Goal: Task Accomplishment & Management: Complete application form

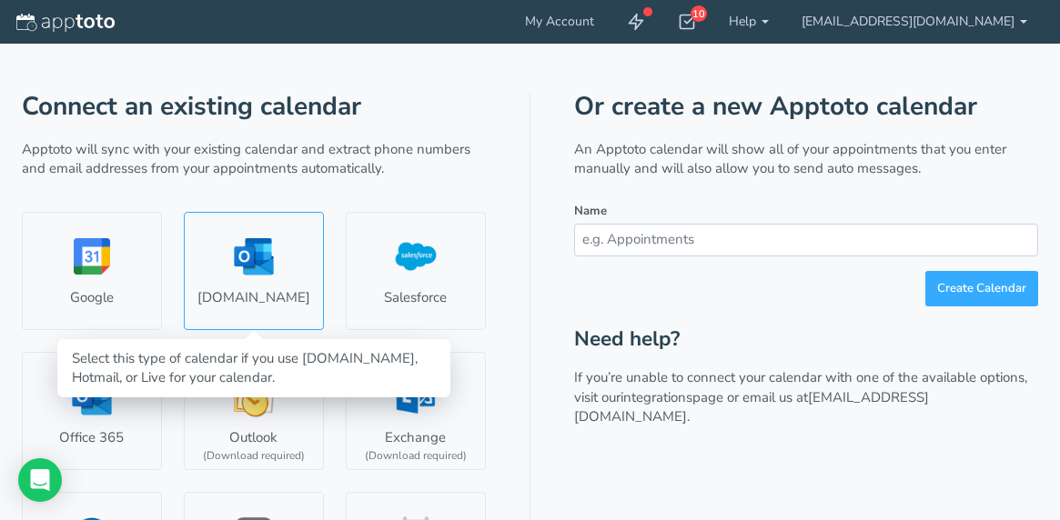
click at [254, 268] on link "Outlook.com" at bounding box center [254, 271] width 140 height 118
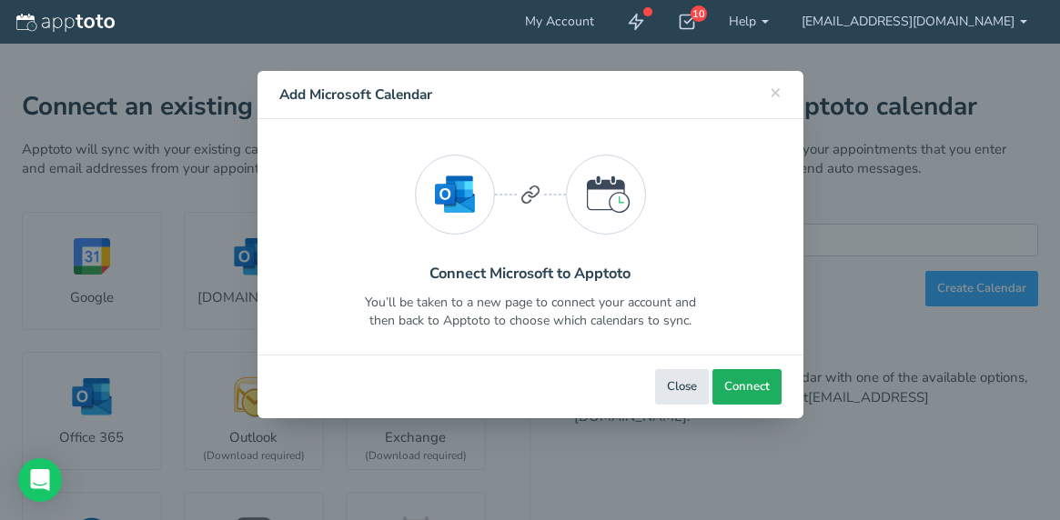
click at [753, 385] on span "Connect" at bounding box center [746, 387] width 45 height 17
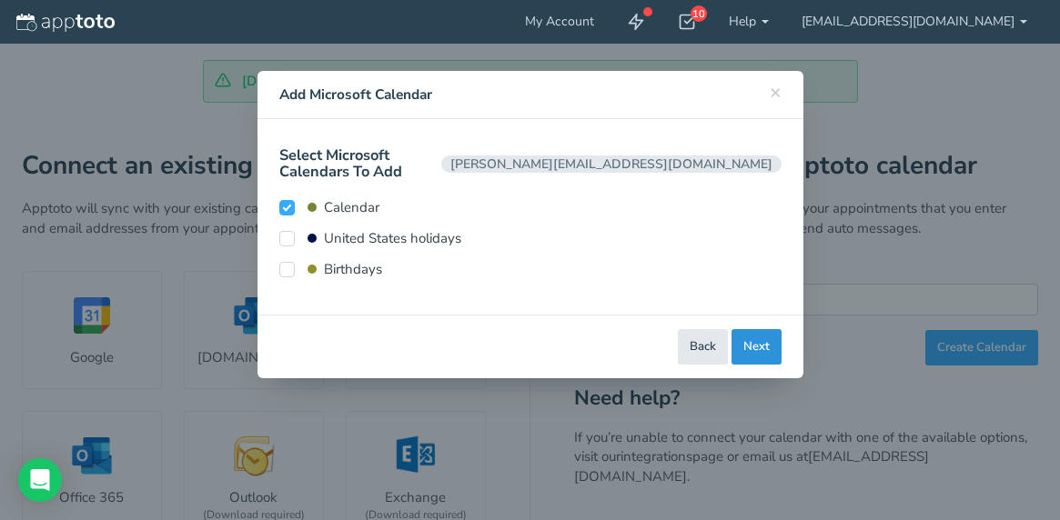
click at [763, 330] on button "Next" at bounding box center [757, 346] width 50 height 35
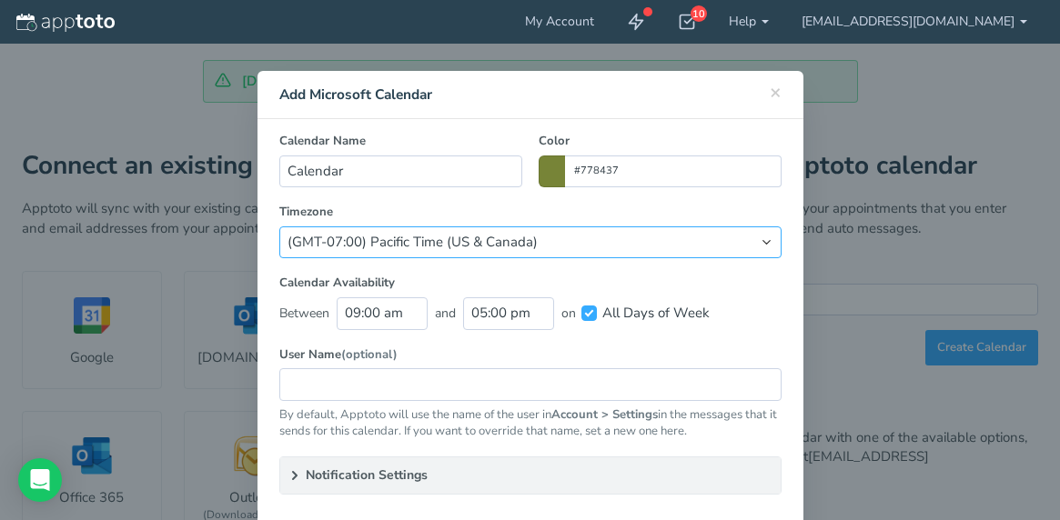
click at [658, 231] on select "(Default) America/Los_Angeles (GMT-10:00) Hawaii (GMT-08:00) Alaska (GMT-07:00)…" at bounding box center [530, 243] width 502 height 32
select select "string:America/Chicago"
click at [279, 227] on select "(Default) America/Los_Angeles (GMT-10:00) Hawaii (GMT-08:00) Alaska (GMT-07:00)…" at bounding box center [530, 243] width 502 height 32
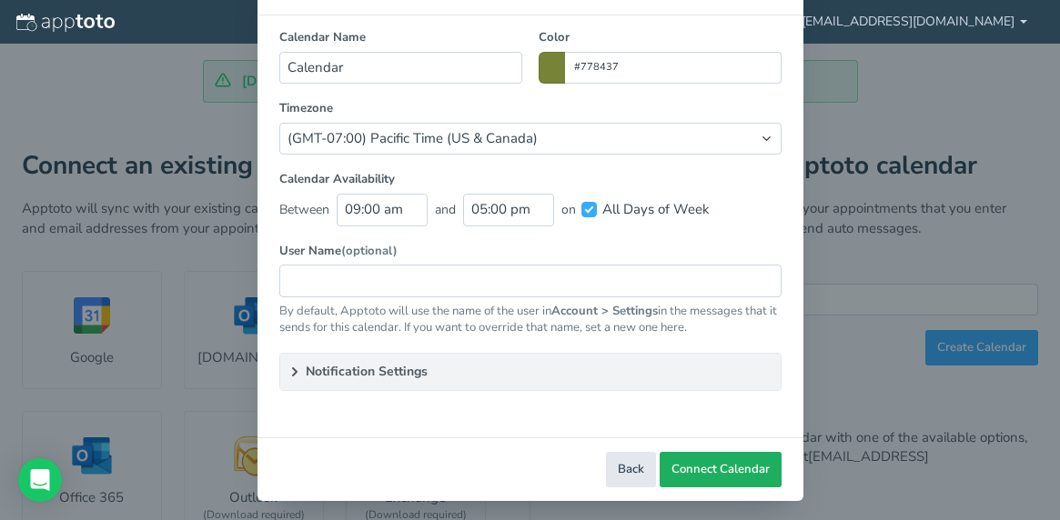
click at [714, 474] on span "Connect Calendar" at bounding box center [721, 469] width 98 height 17
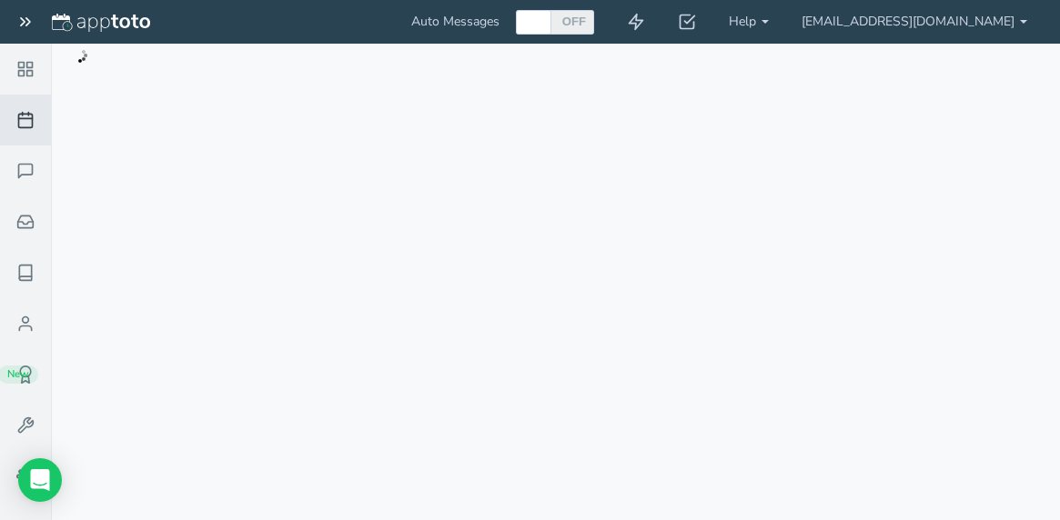
checkbox input "true"
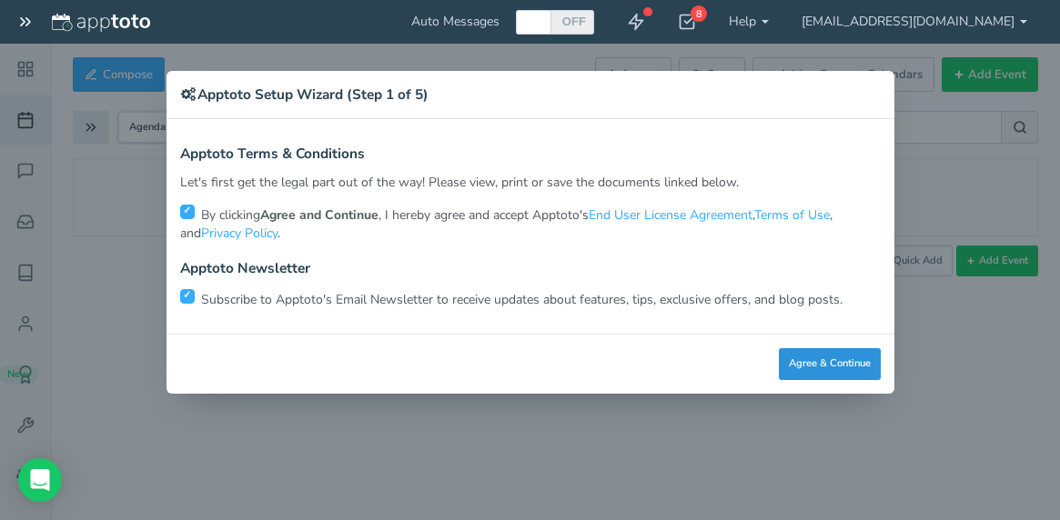
click at [831, 363] on button "Agree & Continue" at bounding box center [830, 364] width 102 height 32
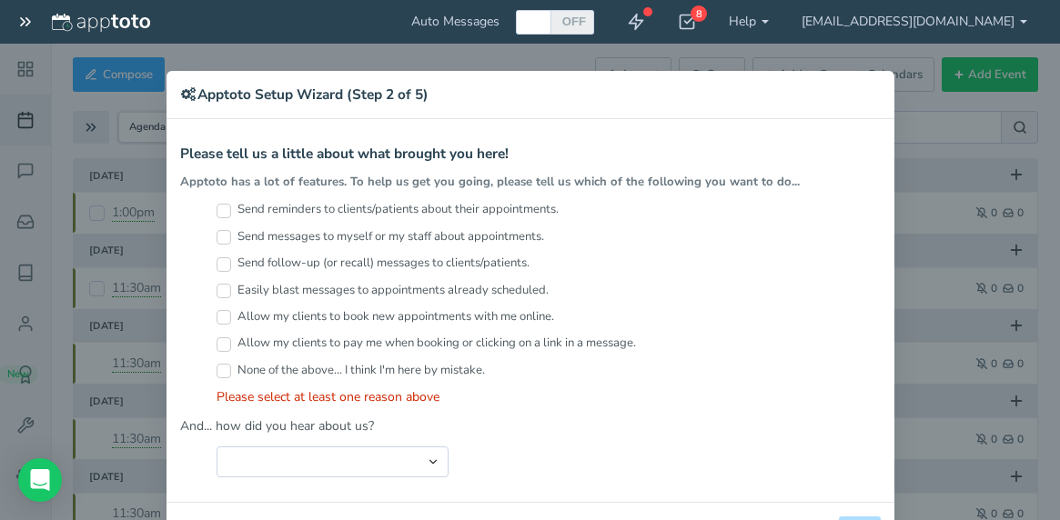
scroll to position [66, 0]
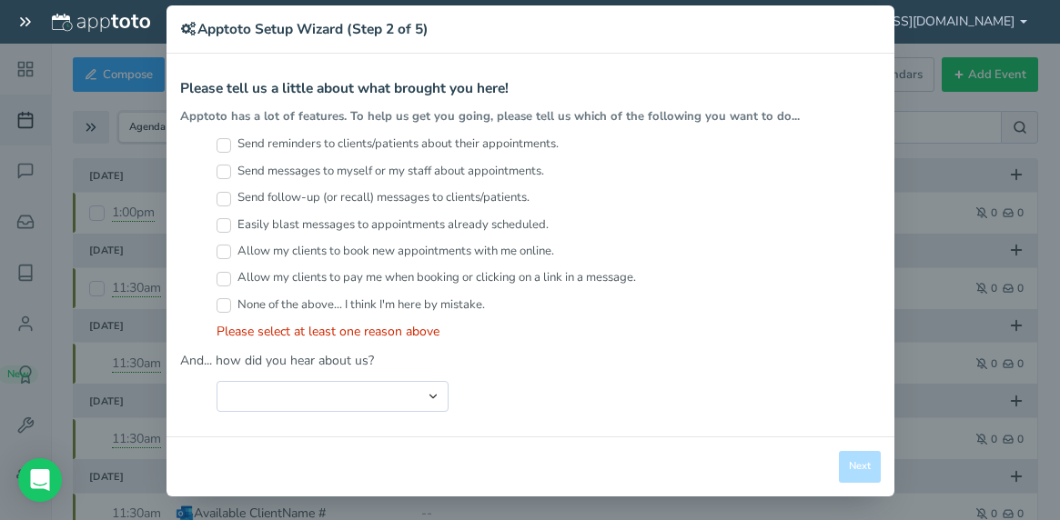
click at [230, 290] on div "Allow my clients to pay me when booking or clicking on a link in a message." at bounding box center [549, 282] width 664 height 26
click at [228, 300] on input "None of the above... I think I'm here by mistake." at bounding box center [224, 305] width 15 height 15
checkbox input "true"
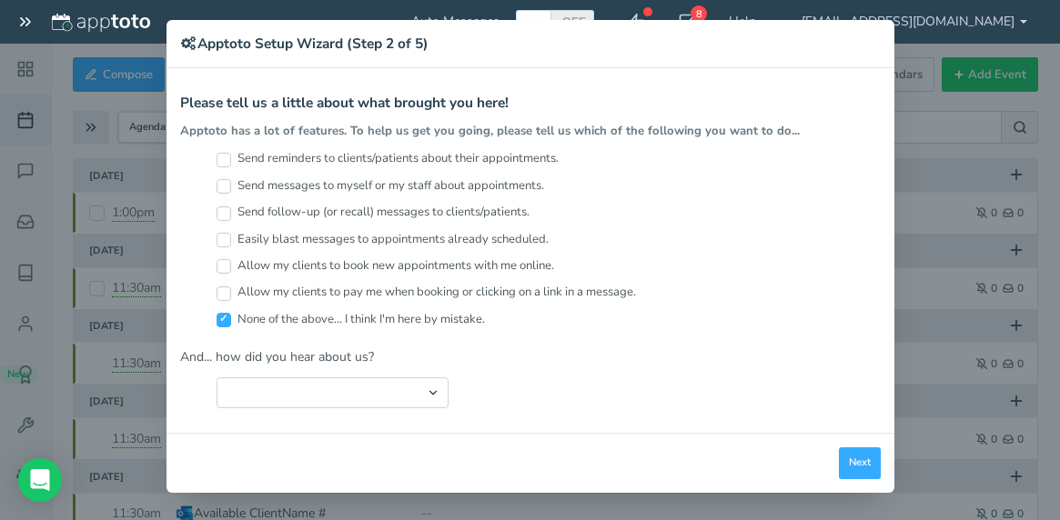
scroll to position [47, 0]
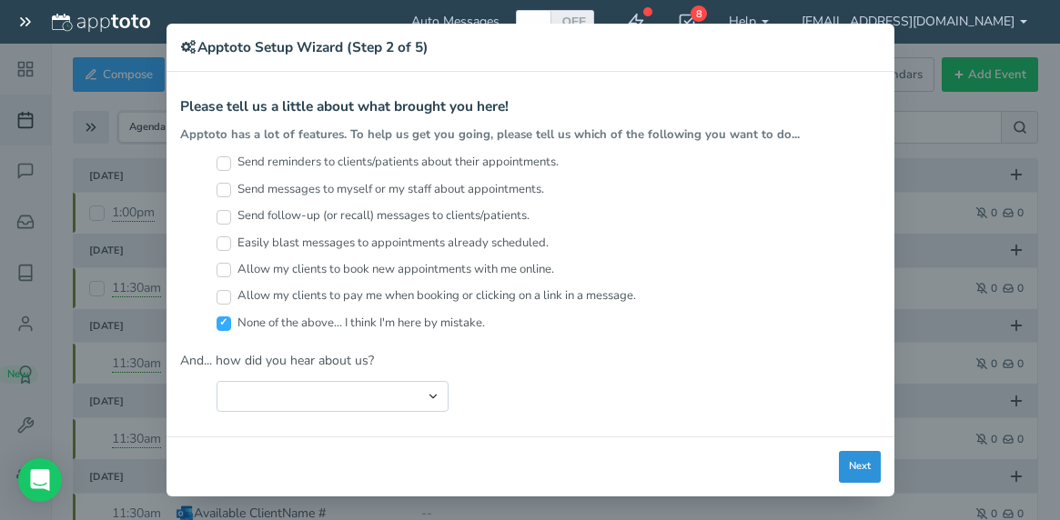
click at [858, 467] on button "Next" at bounding box center [860, 467] width 42 height 32
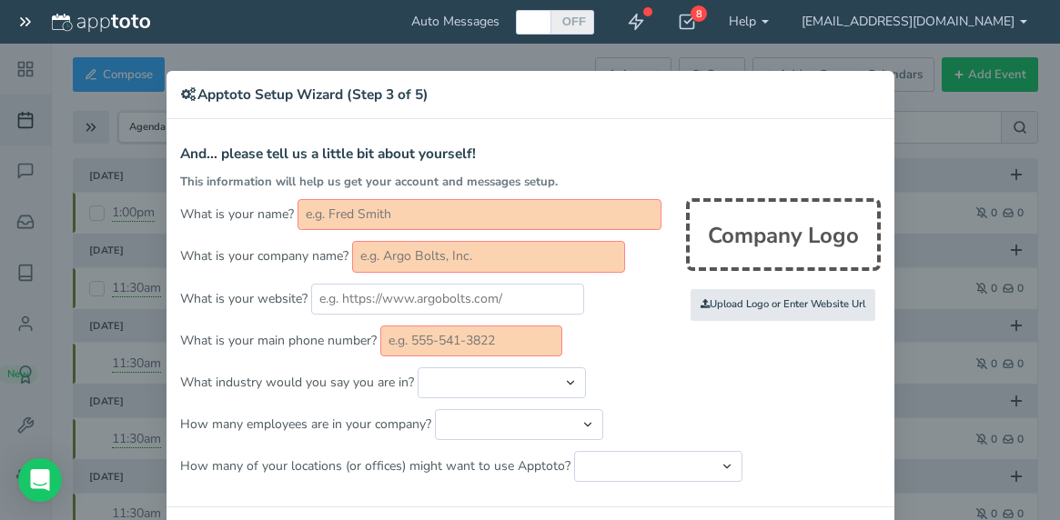
scroll to position [74, 0]
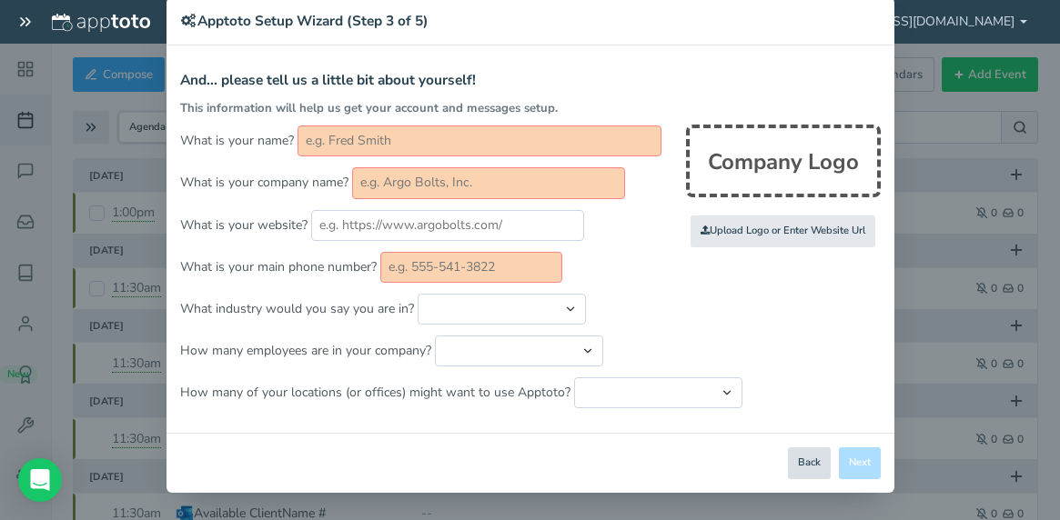
click at [818, 467] on button "Back" at bounding box center [809, 464] width 43 height 32
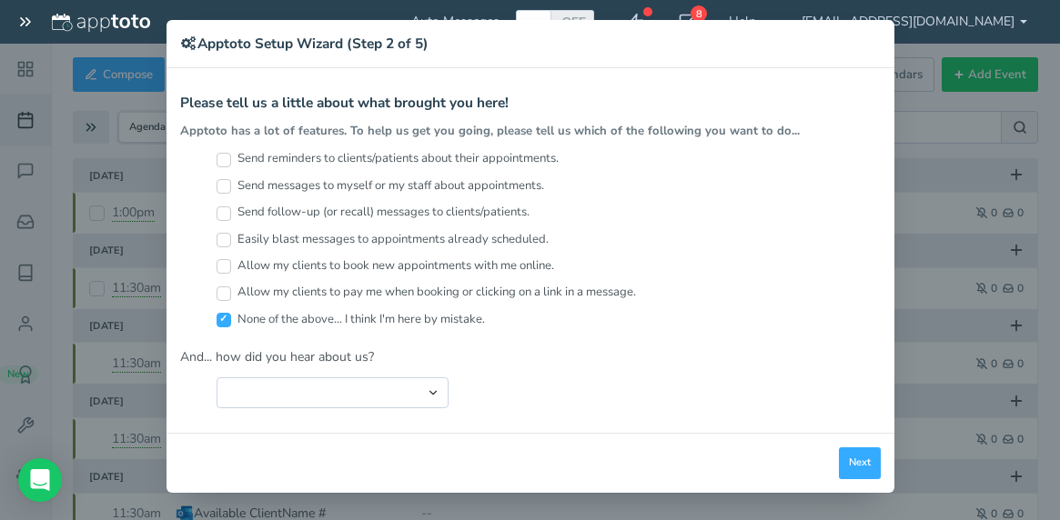
scroll to position [47, 0]
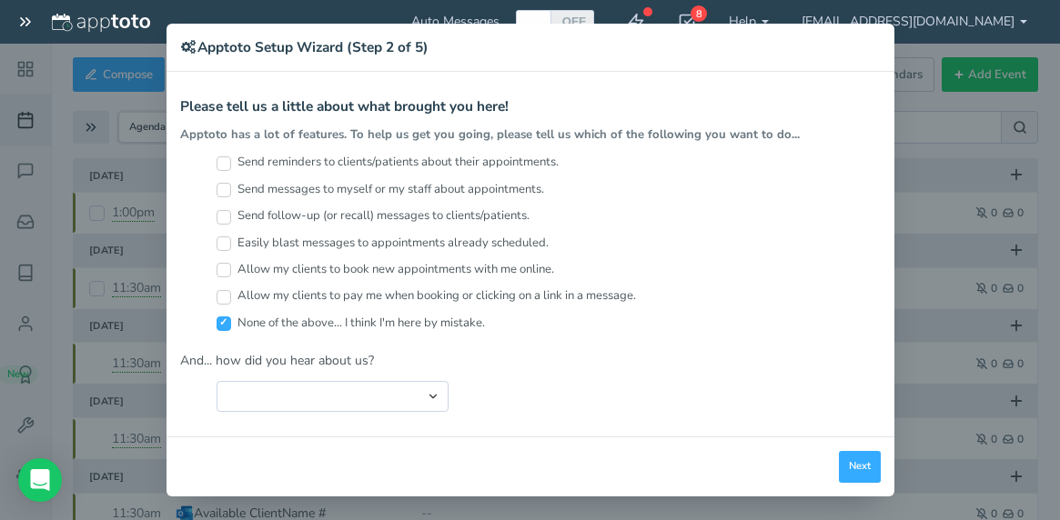
click at [995, 247] on div "× Apptoto Setup Wizard (Step 2 of 5) Apptoto Terms & Conditions Let's first get…" at bounding box center [530, 260] width 1060 height 520
click at [857, 470] on button "Next" at bounding box center [860, 467] width 42 height 32
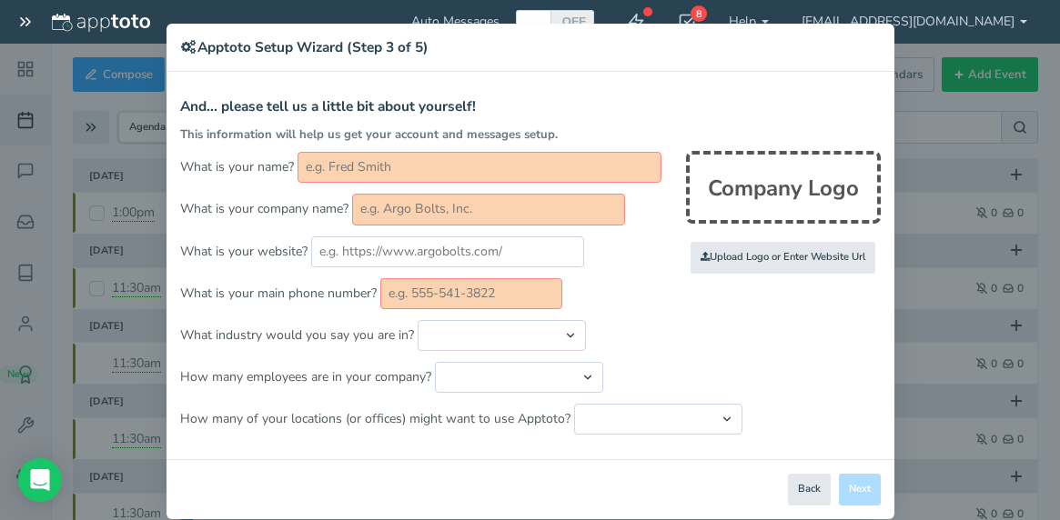
click at [471, 166] on input "text" at bounding box center [480, 167] width 364 height 31
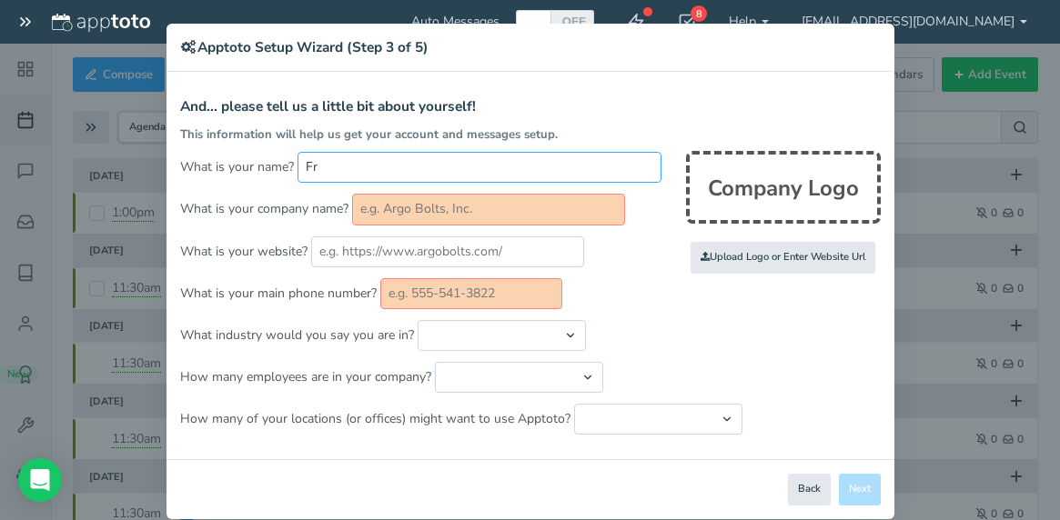
type input "F"
type input "[PERSON_NAME]"
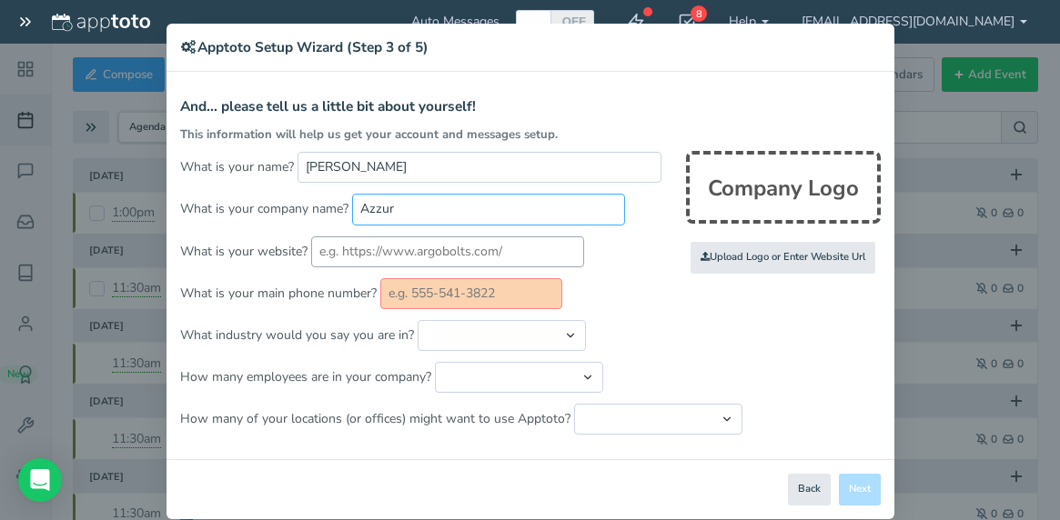
type input "Azzur"
click at [542, 247] on input "text" at bounding box center [447, 252] width 273 height 31
click at [514, 299] on input "text" at bounding box center [471, 293] width 182 height 31
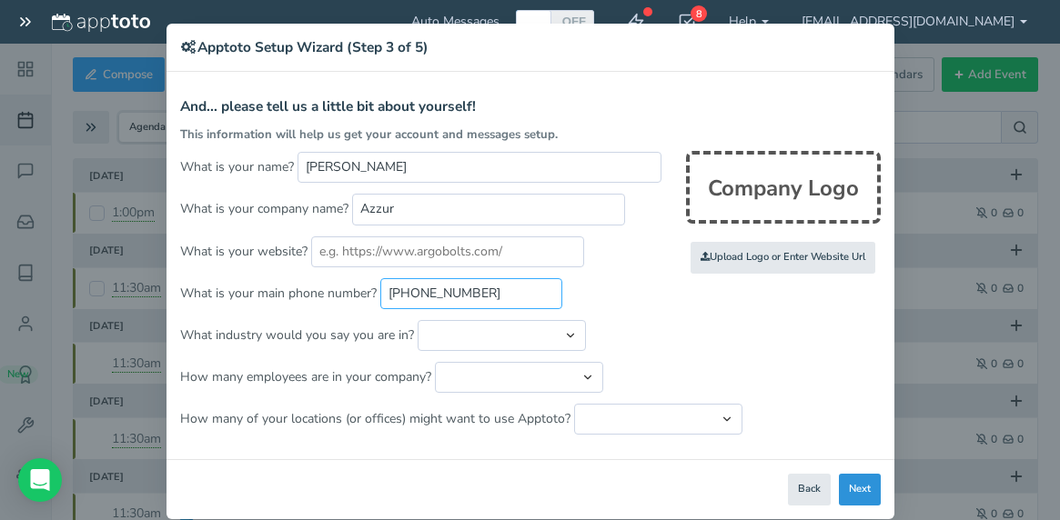
type input "[PHONE_NUMBER]"
click at [858, 500] on button "Next" at bounding box center [860, 490] width 42 height 32
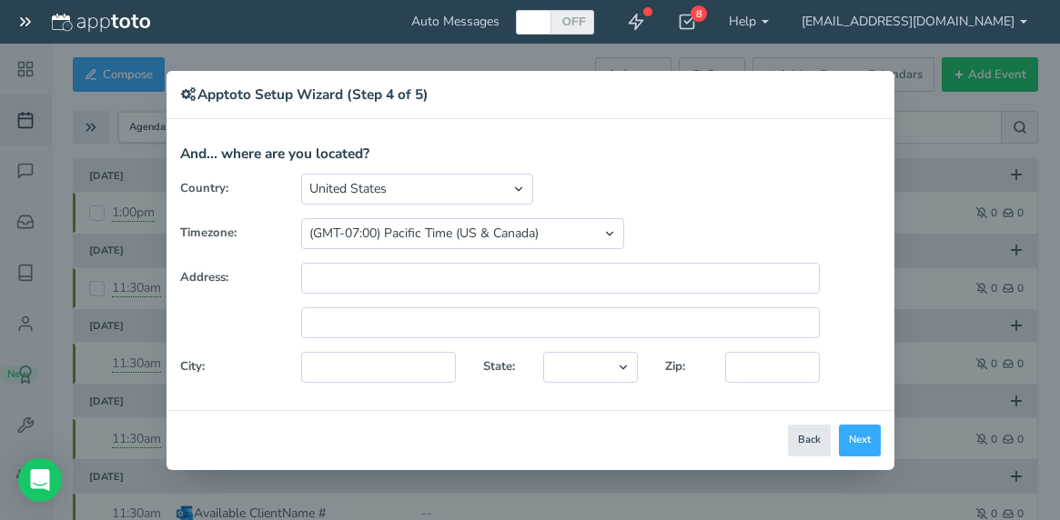
drag, startPoint x: 587, startPoint y: 96, endPoint x: 894, endPoint y: 175, distance: 316.7
click at [894, 187] on div "× Apptoto Setup Wizard (Step 4 of 5) Apptoto Terms & Conditions Let's first get…" at bounding box center [531, 270] width 728 height 399
click at [801, 439] on button "Back" at bounding box center [809, 441] width 43 height 32
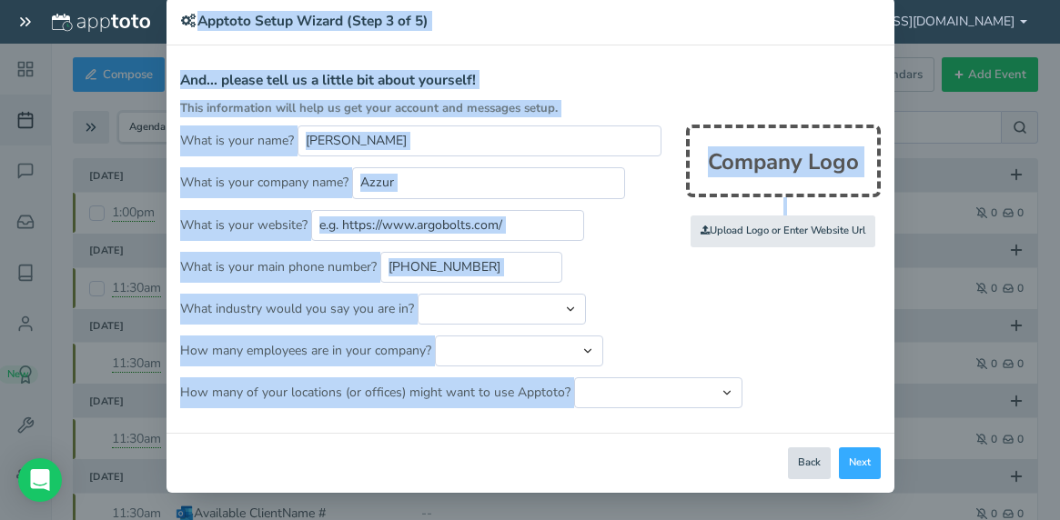
click at [797, 449] on button "Back" at bounding box center [809, 464] width 43 height 32
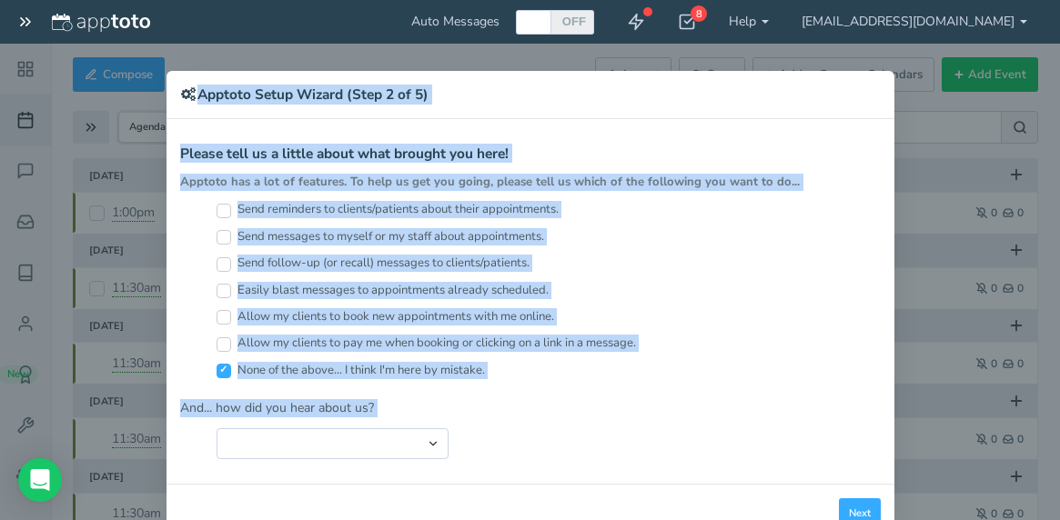
scroll to position [47, 0]
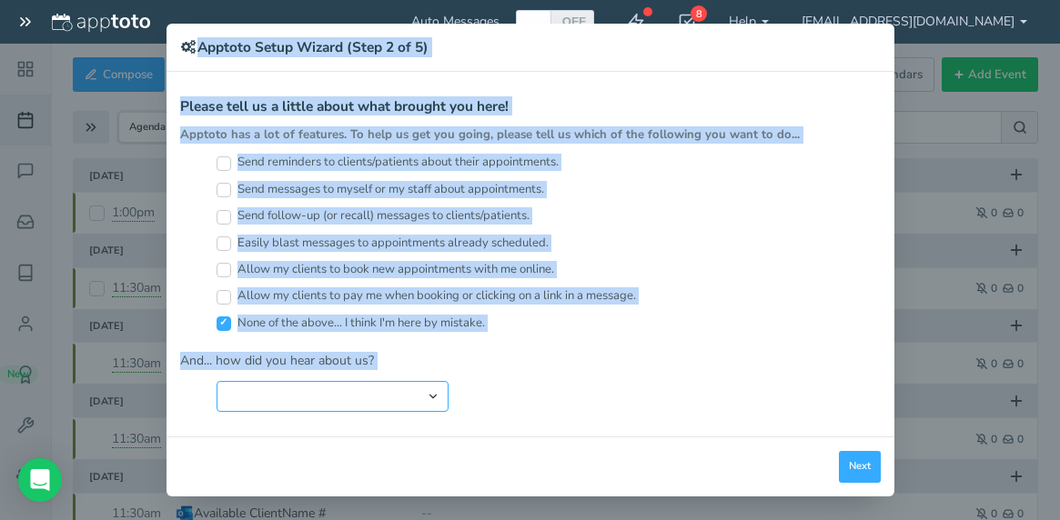
click at [288, 384] on select "Search Engine (Google, Yahoo, Bing, etc.) Search Engine Advertisement Blog Post…" at bounding box center [333, 396] width 232 height 31
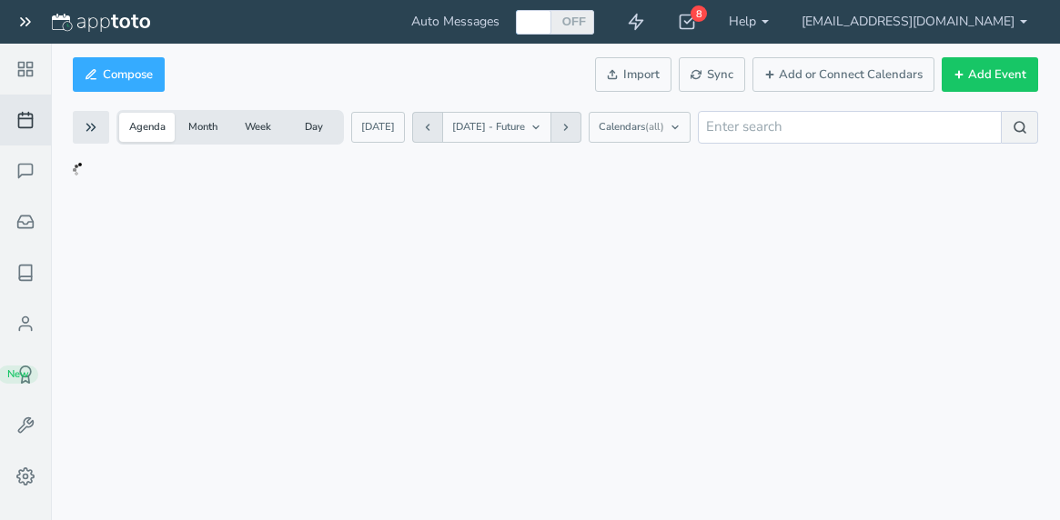
checkbox input "true"
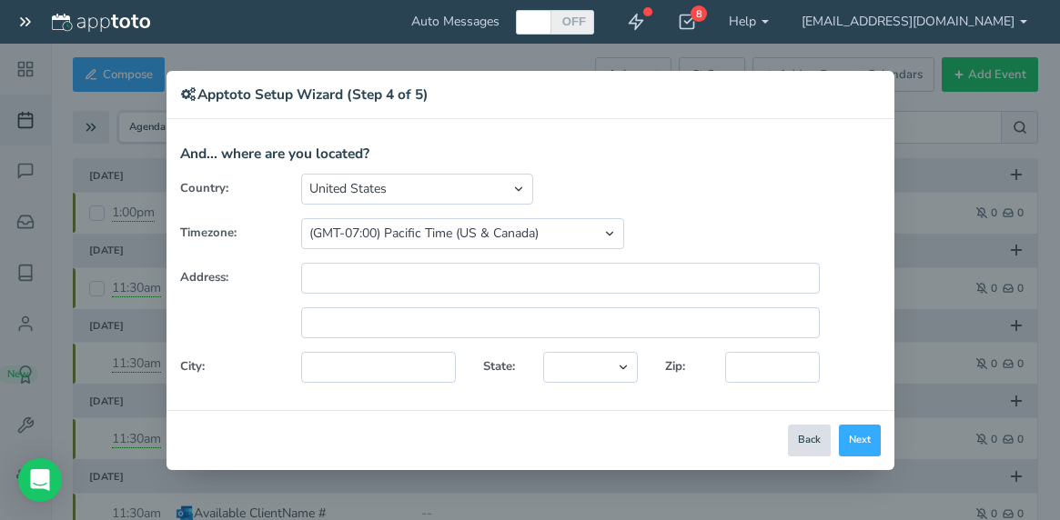
click at [803, 439] on button "Back" at bounding box center [809, 441] width 43 height 32
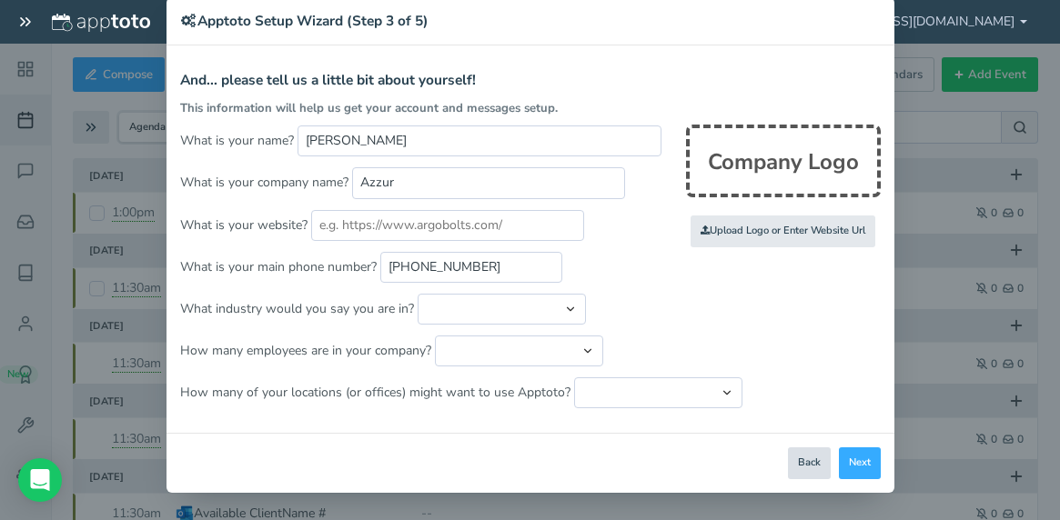
click at [811, 470] on button "Back" at bounding box center [809, 464] width 43 height 32
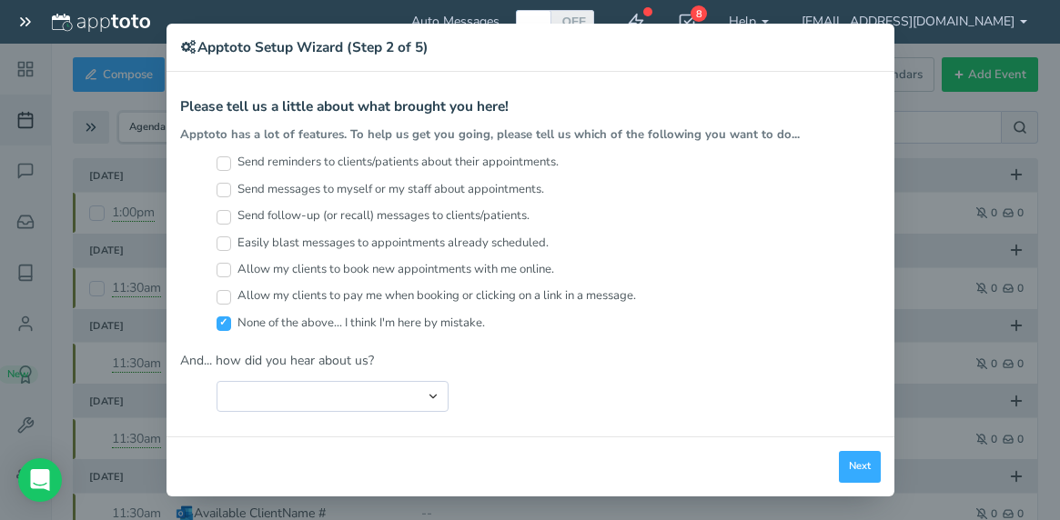
click at [909, 264] on div "× Apptoto Setup Wizard (Step 2 of 5) Apptoto Terms & Conditions Let's first get…" at bounding box center [530, 260] width 1060 height 520
click at [1032, 123] on div "× Apptoto Setup Wizard (Step 2 of 5) Apptoto Terms & Conditions Let's first get…" at bounding box center [530, 260] width 1060 height 520
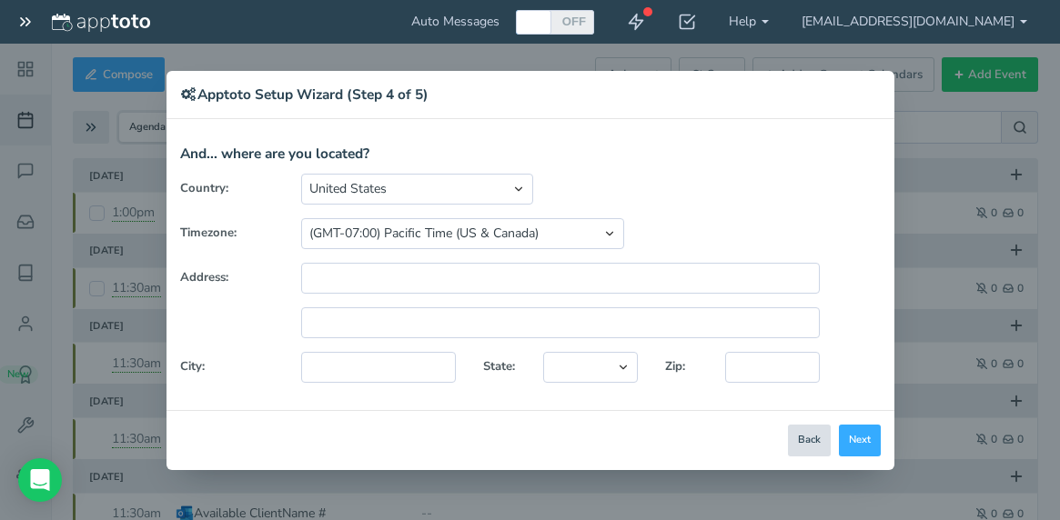
click at [813, 450] on button "Back" at bounding box center [809, 441] width 43 height 32
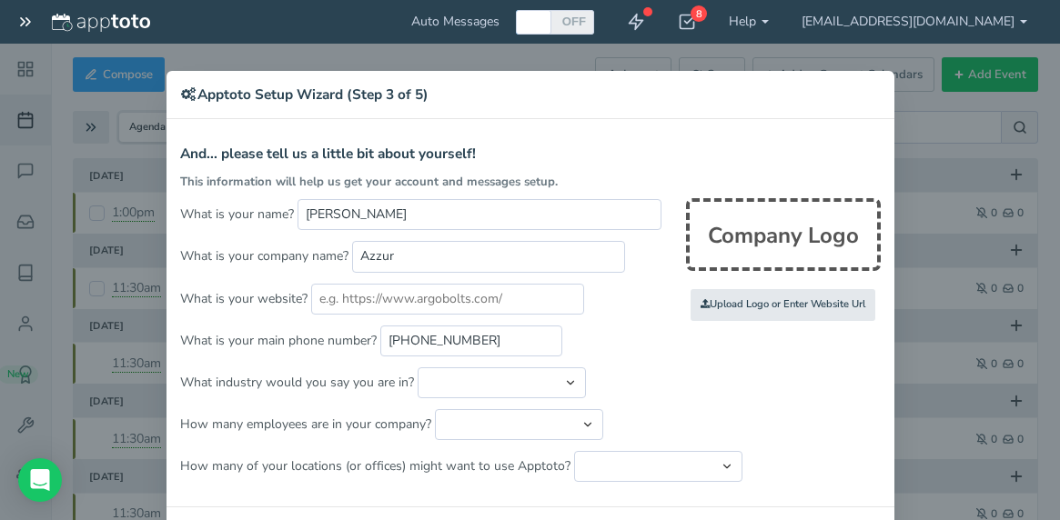
scroll to position [74, 0]
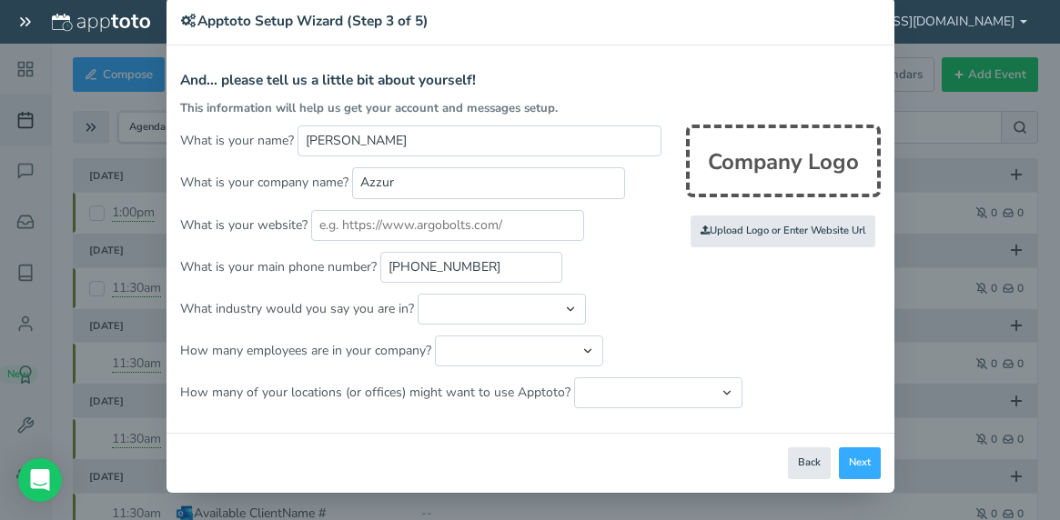
click at [811, 480] on div "Close Logout Cancel Back Saving! Save Done Next Agree & Continue" at bounding box center [531, 463] width 728 height 60
click at [805, 462] on button "Back" at bounding box center [809, 464] width 43 height 32
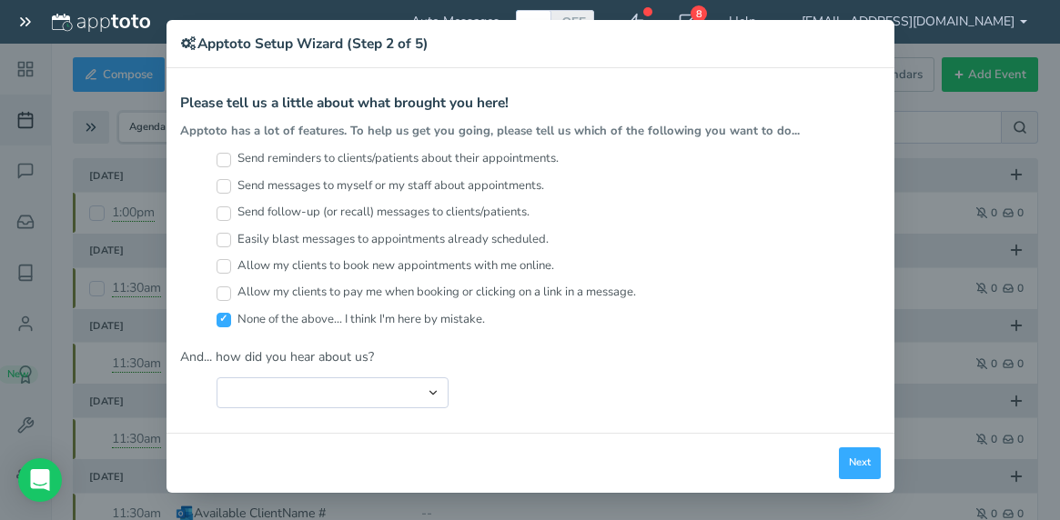
scroll to position [47, 0]
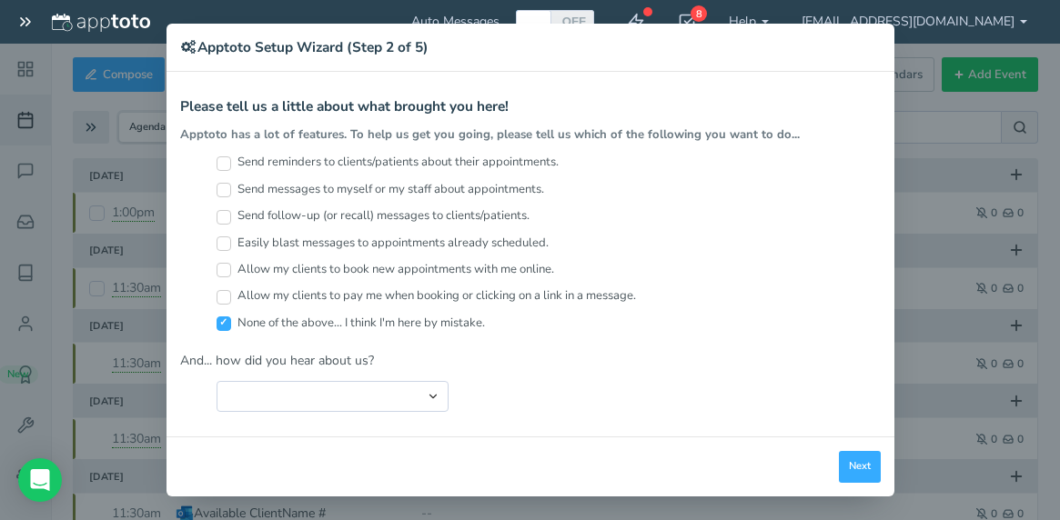
click at [66, 183] on div "× Apptoto Setup Wizard (Step 2 of 5) Apptoto Terms & Conditions Let's first get…" at bounding box center [530, 260] width 1060 height 520
click at [17, 5] on div "× Apptoto Setup Wizard (Step 2 of 5) Apptoto Terms & Conditions Let's first get…" at bounding box center [530, 260] width 1060 height 520
click at [19, 19] on div "× Apptoto Setup Wizard (Step 2 of 5) Apptoto Terms & Conditions Let's first get…" at bounding box center [530, 260] width 1060 height 520
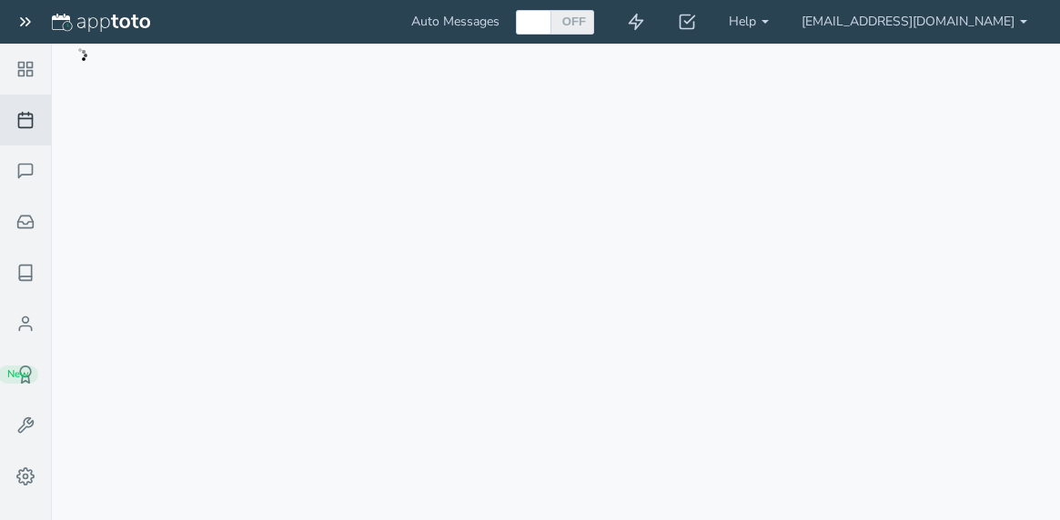
type input "[PERSON_NAME]"
type input "Azzur"
type input "[PHONE_NUMBER]"
select select "string:[GEOGRAPHIC_DATA]"
select select "string:America/Los_Angeles"
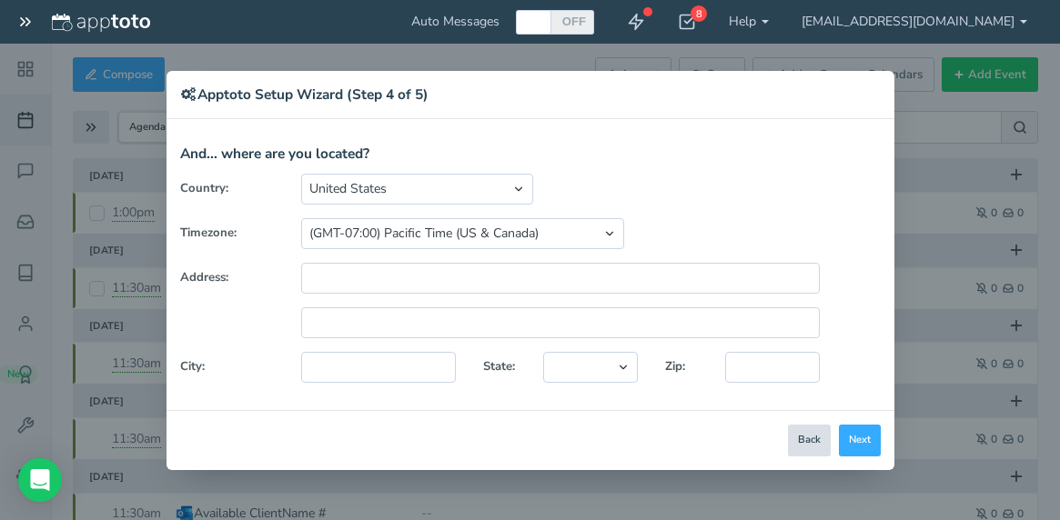
click at [803, 449] on button "Back" at bounding box center [809, 441] width 43 height 32
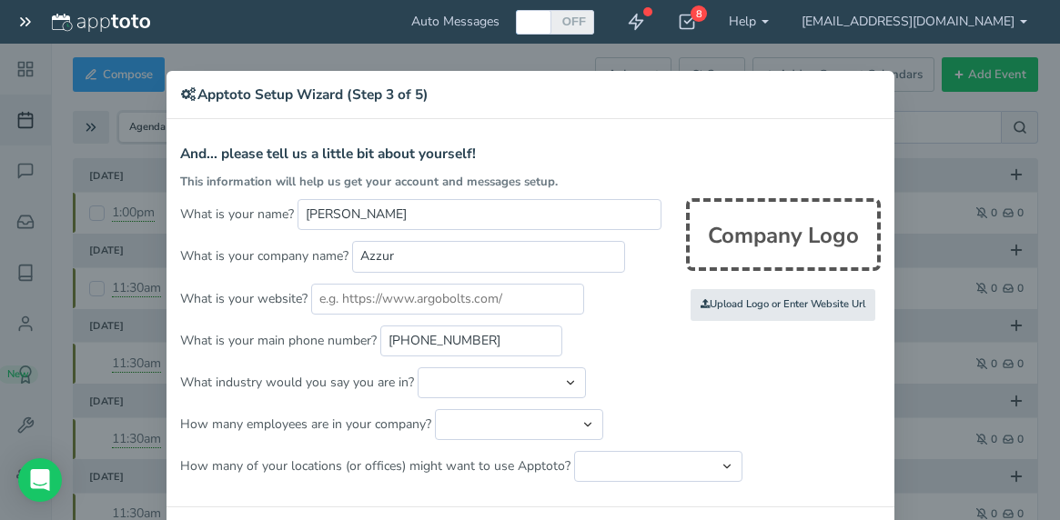
scroll to position [74, 0]
